Goal: Transaction & Acquisition: Download file/media

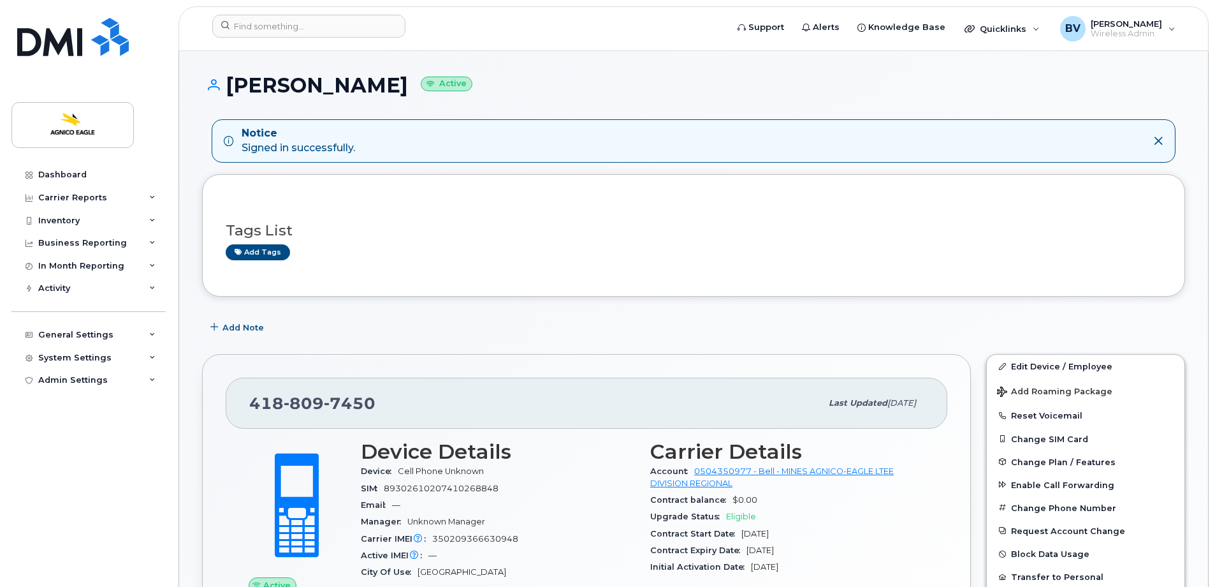
click at [335, 88] on h1 "[PERSON_NAME] Active" at bounding box center [693, 85] width 983 height 22
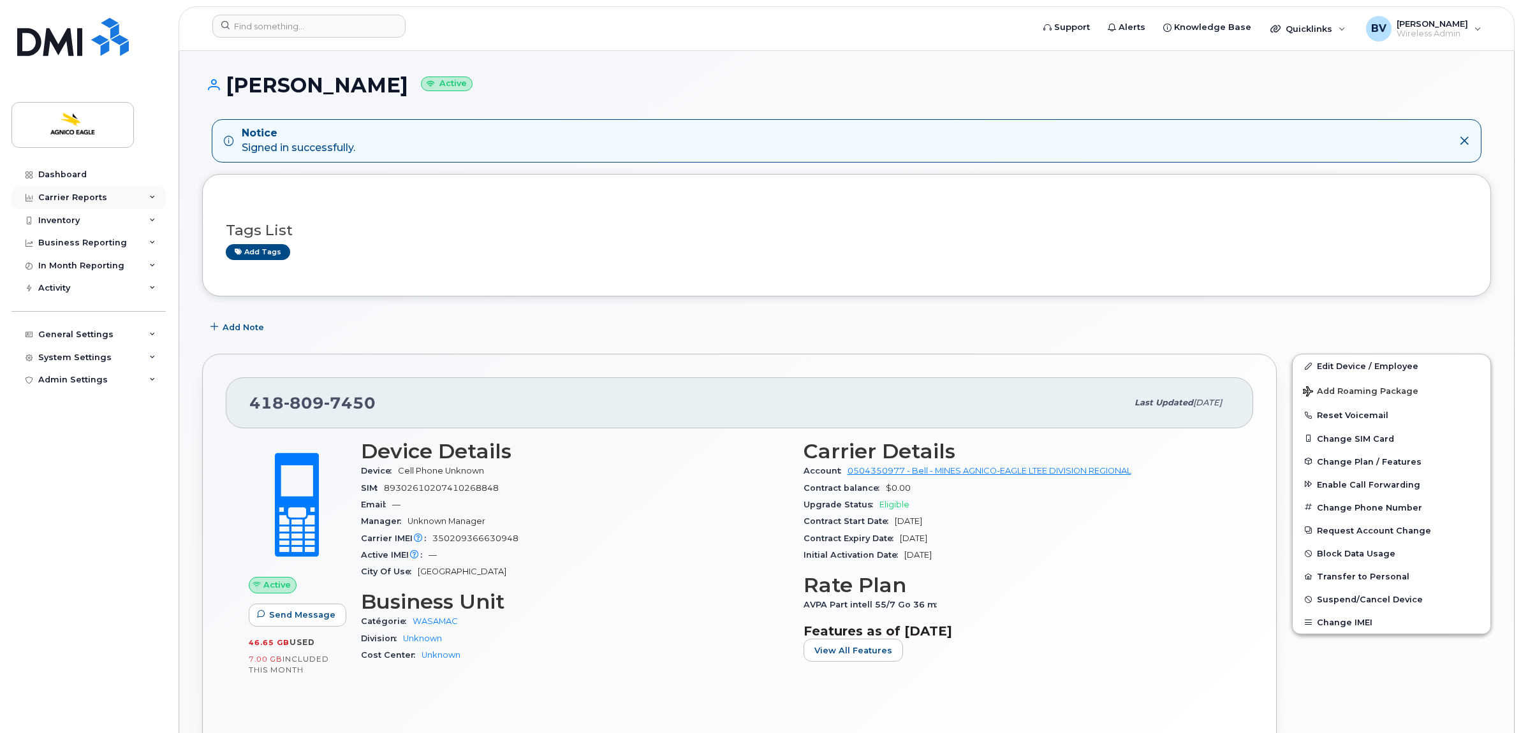
click at [81, 196] on div "Carrier Reports" at bounding box center [72, 198] width 69 height 10
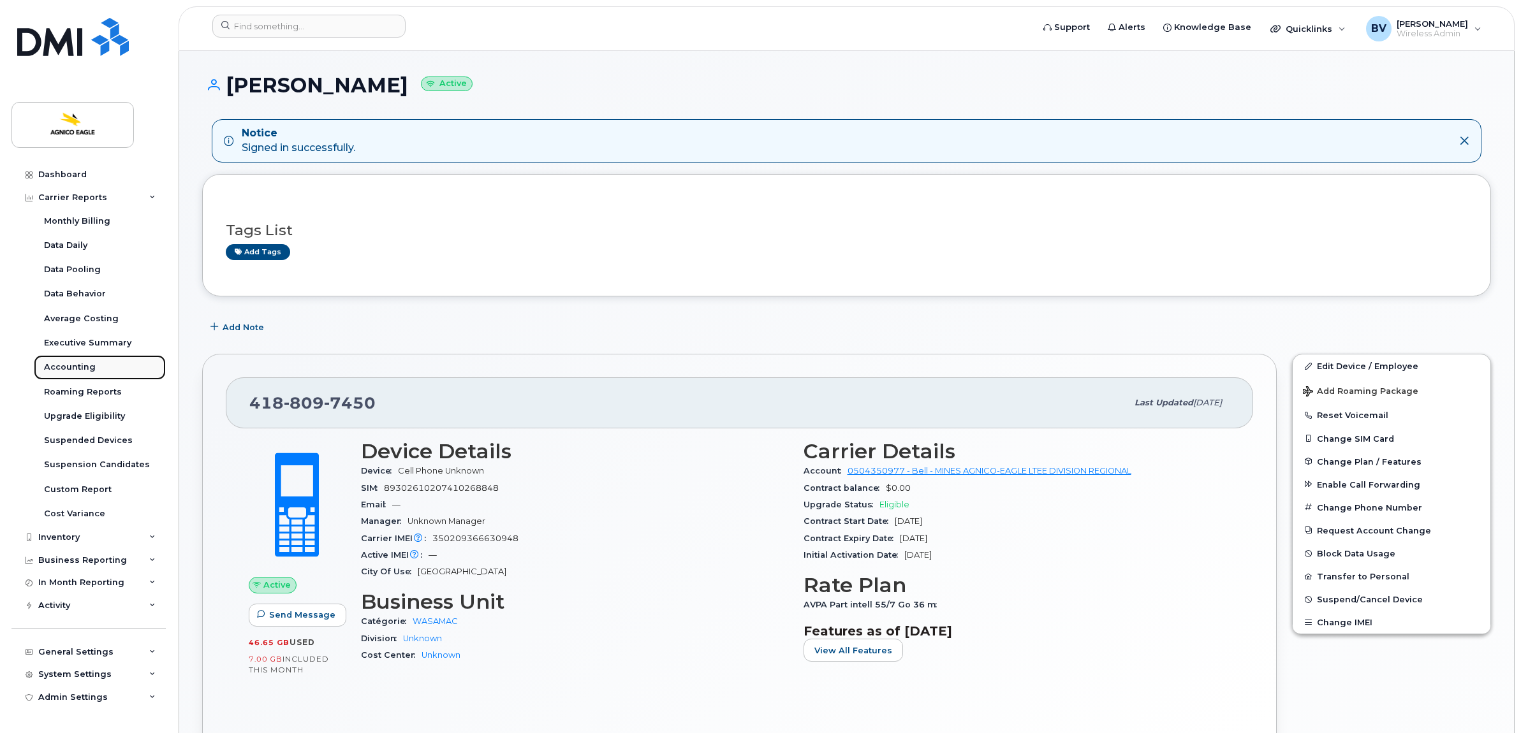
click at [71, 364] on div "Accounting" at bounding box center [70, 367] width 52 height 11
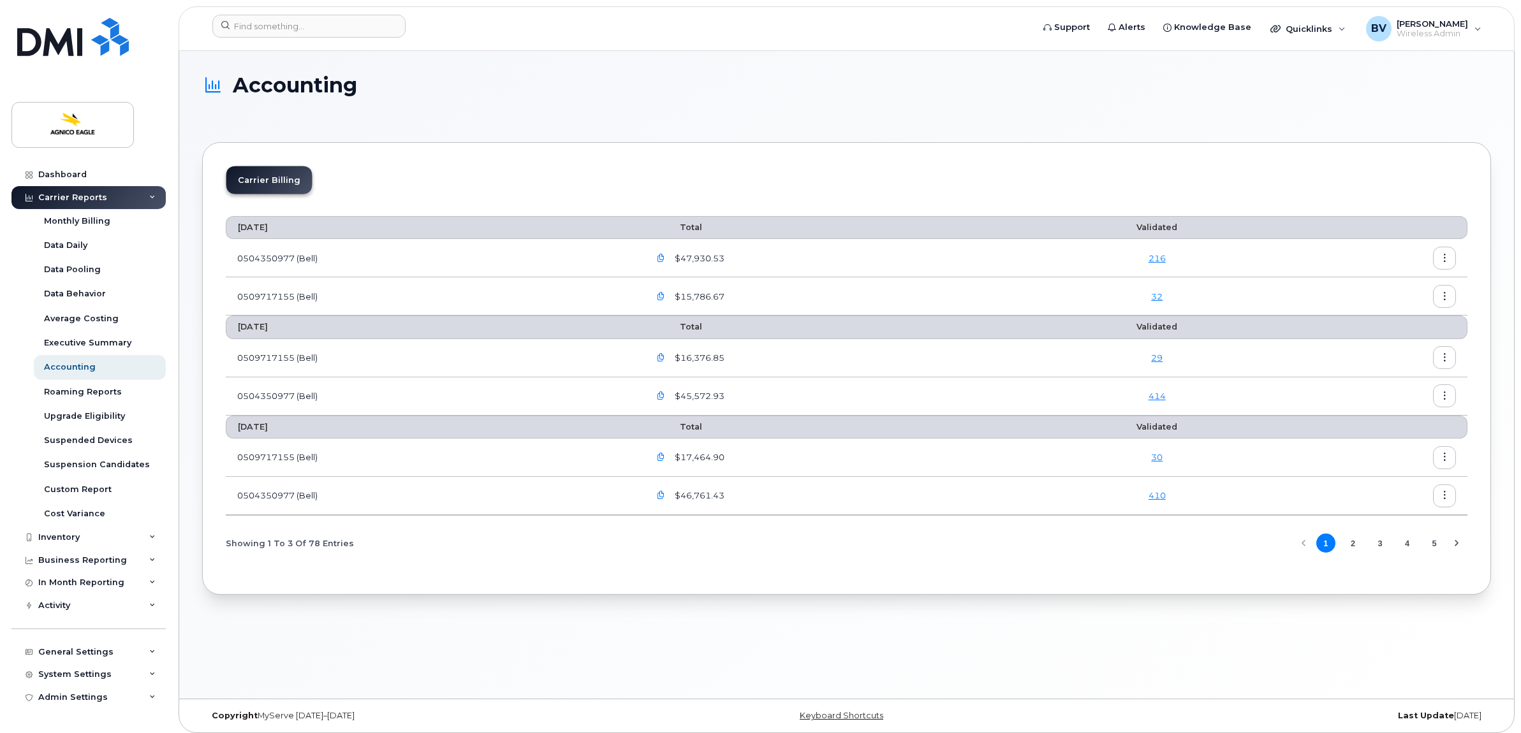
click at [1215, 257] on icon "button" at bounding box center [1445, 258] width 8 height 8
click at [1215, 307] on span "Download" at bounding box center [1387, 310] width 50 height 11
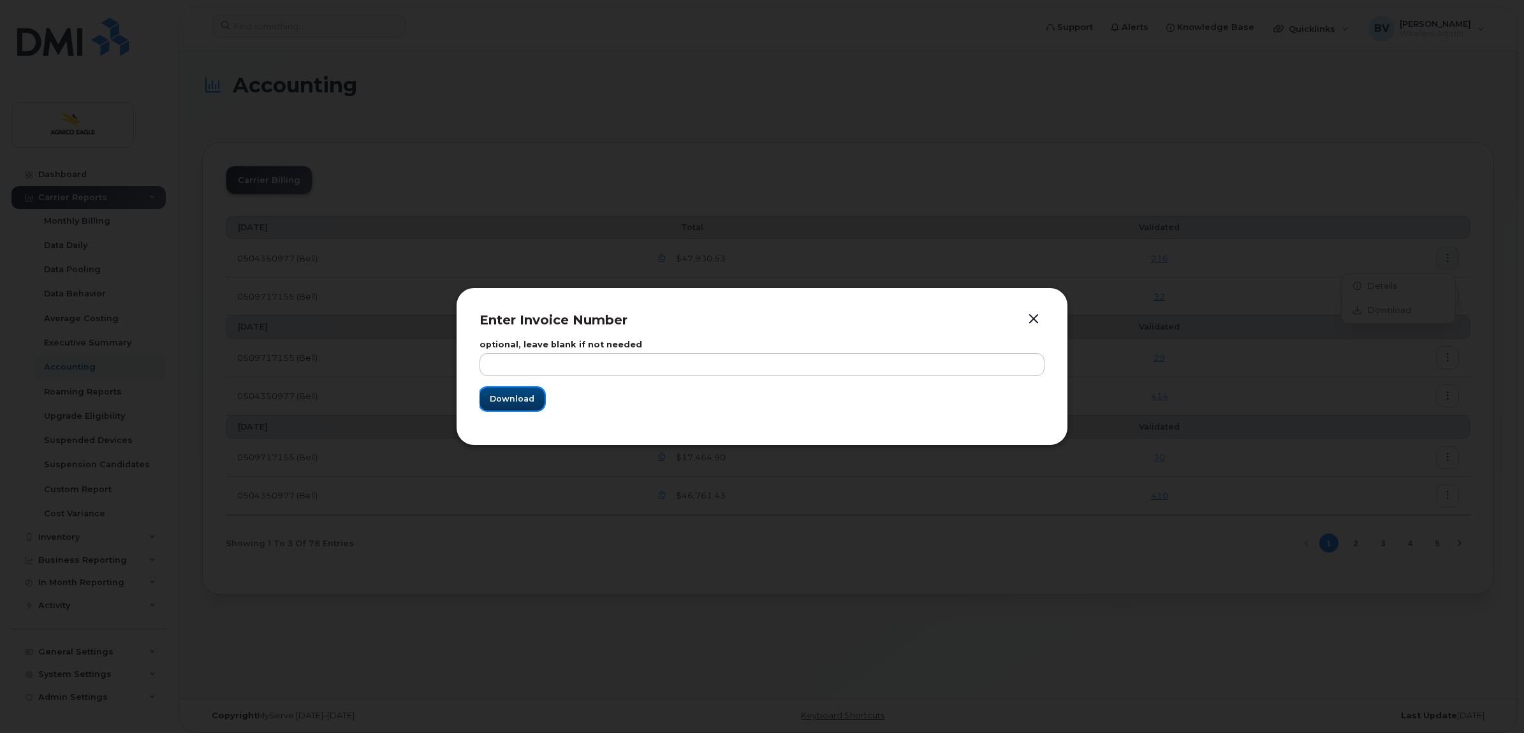
click at [527, 399] on span "Download" at bounding box center [512, 399] width 45 height 12
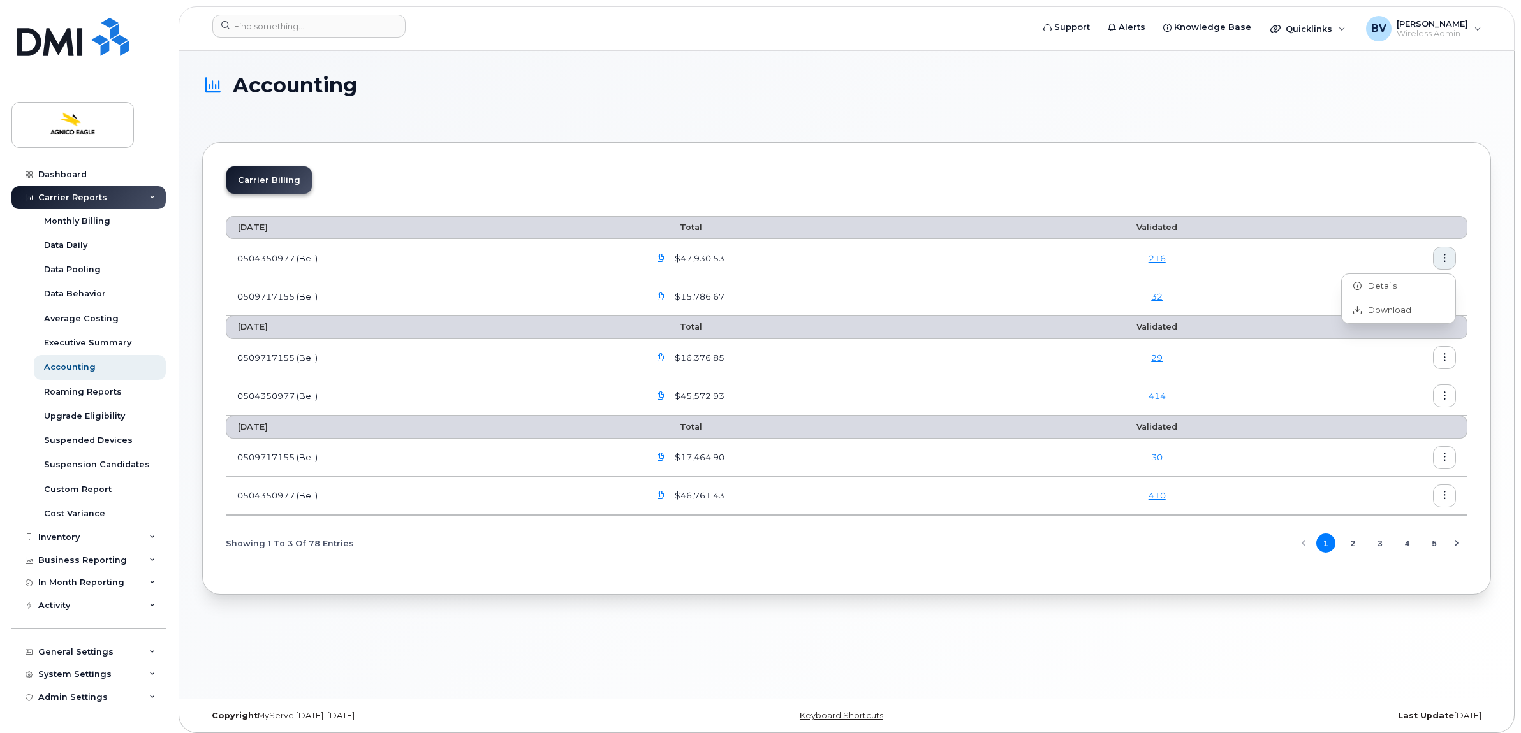
click at [943, 70] on div "Accounting Carrier Billing [DATE] Total Validated 0504350977 (Bell) $47,930.53 …" at bounding box center [846, 375] width 1335 height 648
drag, startPoint x: 244, startPoint y: 228, endPoint x: 311, endPoint y: 253, distance: 72.2
click at [311, 253] on tbody "[DATE] Total Validated 0504350977 (Bell) $47,930.53 216 0509717155 (Bell) $15,7…" at bounding box center [847, 265] width 1242 height 99
drag, startPoint x: 311, startPoint y: 253, endPoint x: 288, endPoint y: 295, distance: 47.4
click at [288, 295] on td "0509717155 (Bell)" at bounding box center [432, 296] width 412 height 38
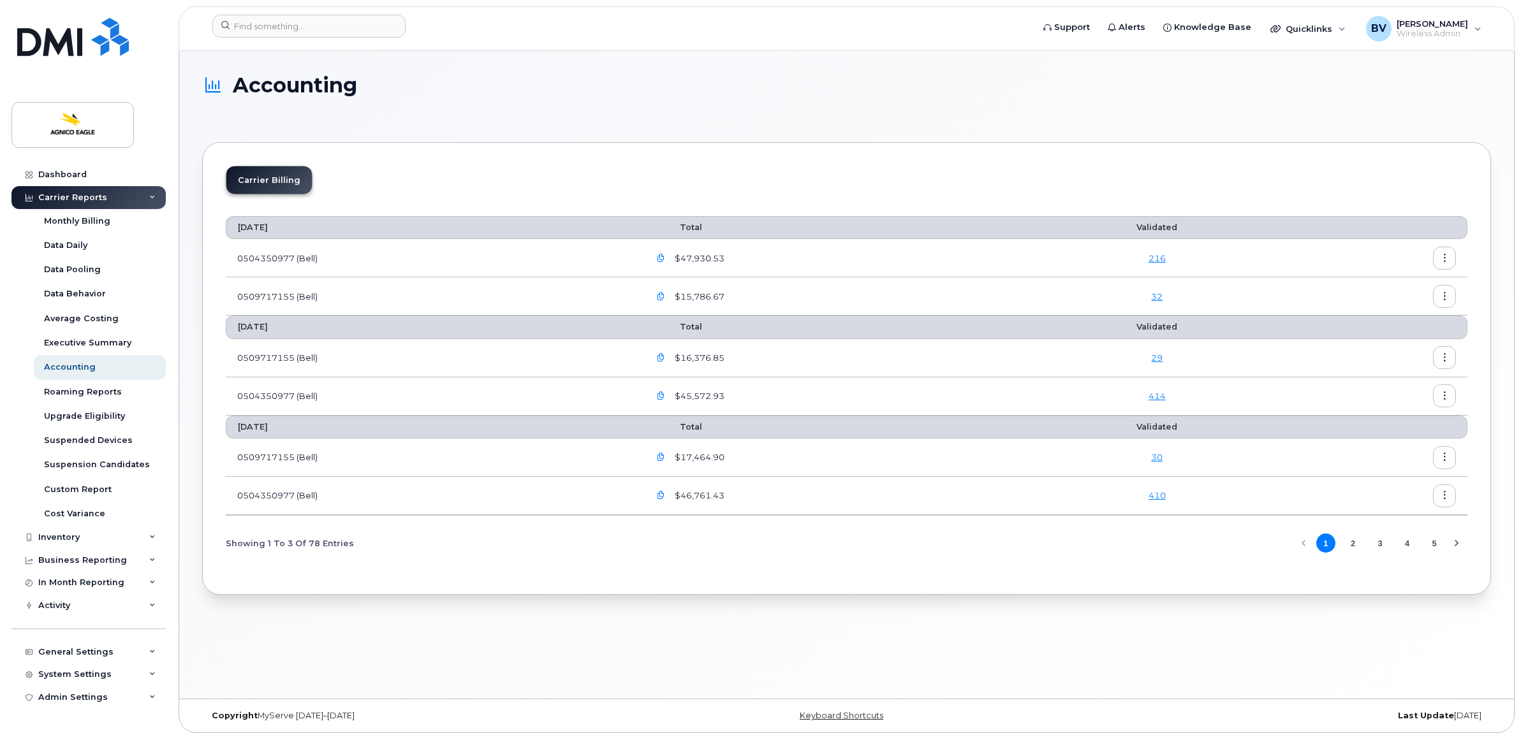
drag, startPoint x: 244, startPoint y: 230, endPoint x: 310, endPoint y: 228, distance: 66.3
click at [310, 228] on th "[DATE]" at bounding box center [432, 227] width 412 height 23
